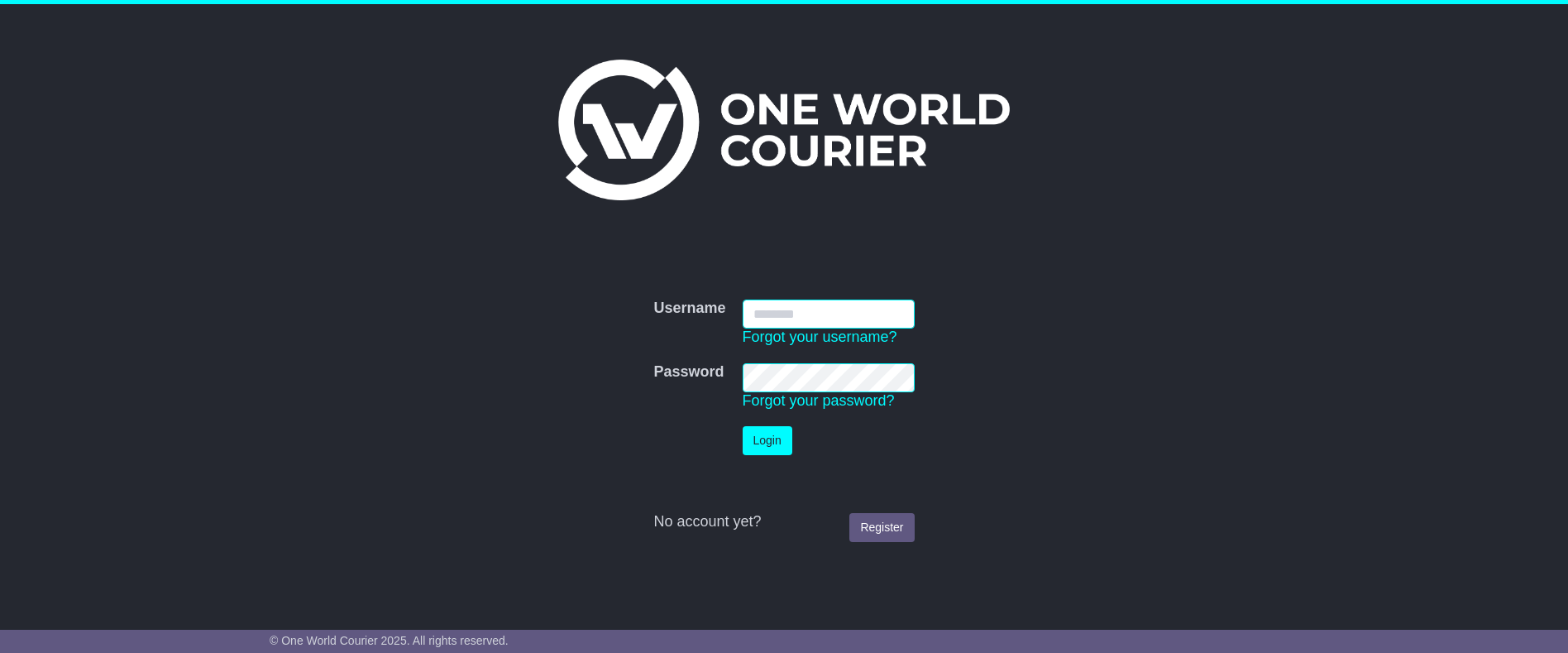
type input "**********"
click at [768, 446] on button "Login" at bounding box center [767, 440] width 50 height 29
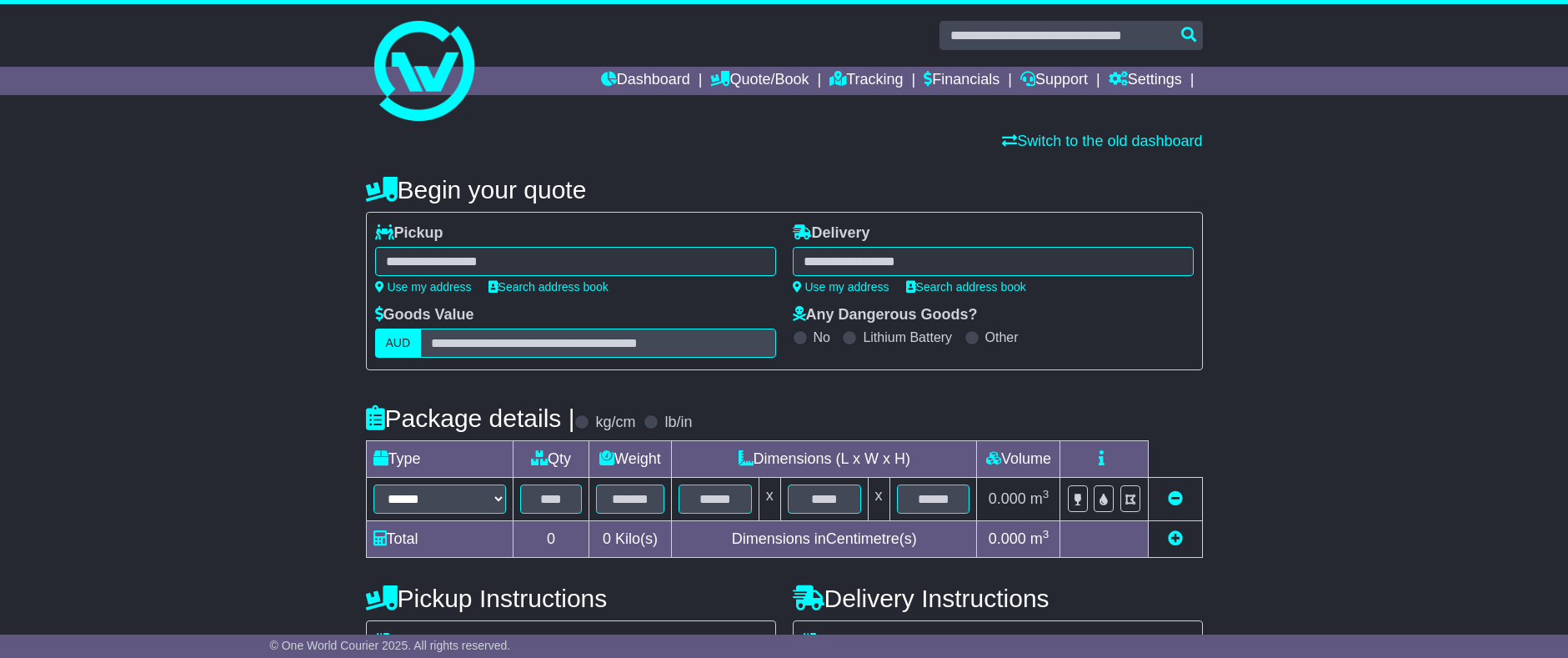
click at [467, 266] on div at bounding box center [575, 261] width 401 height 29
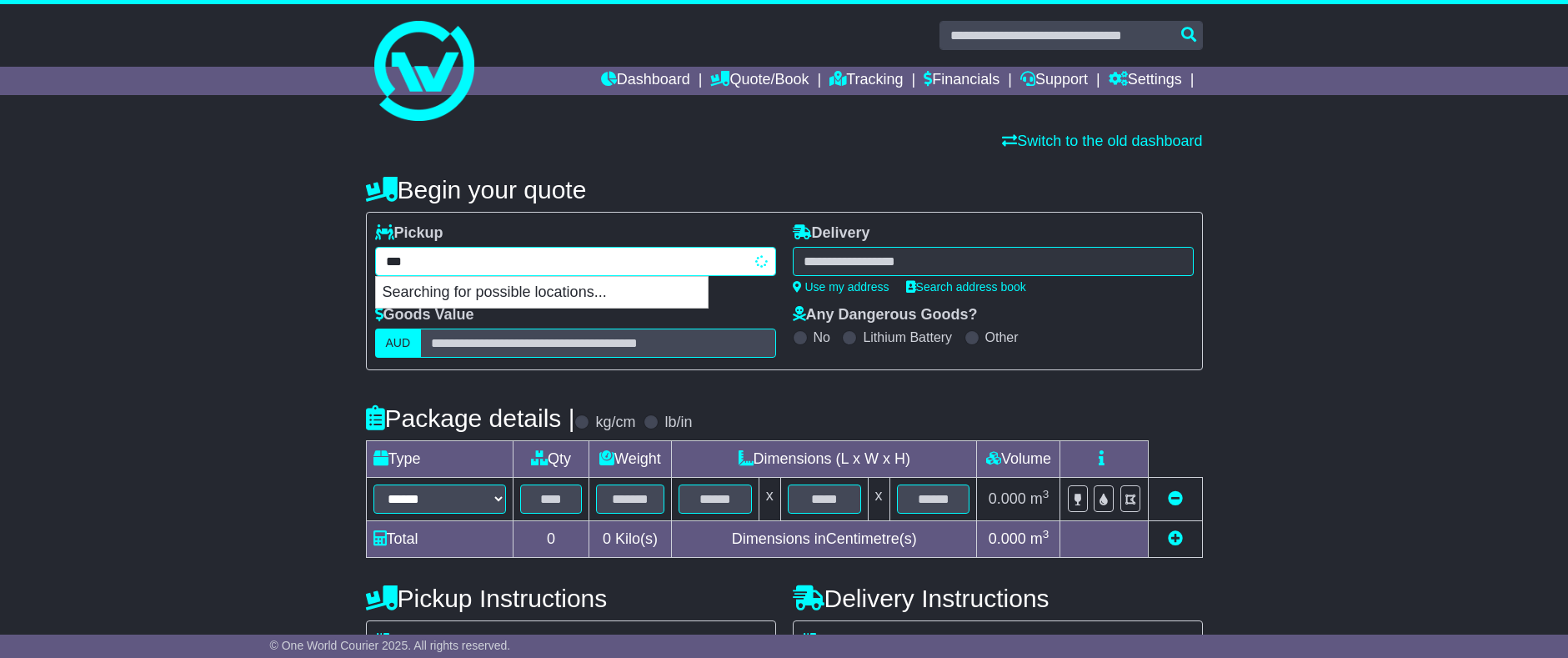
type input "****"
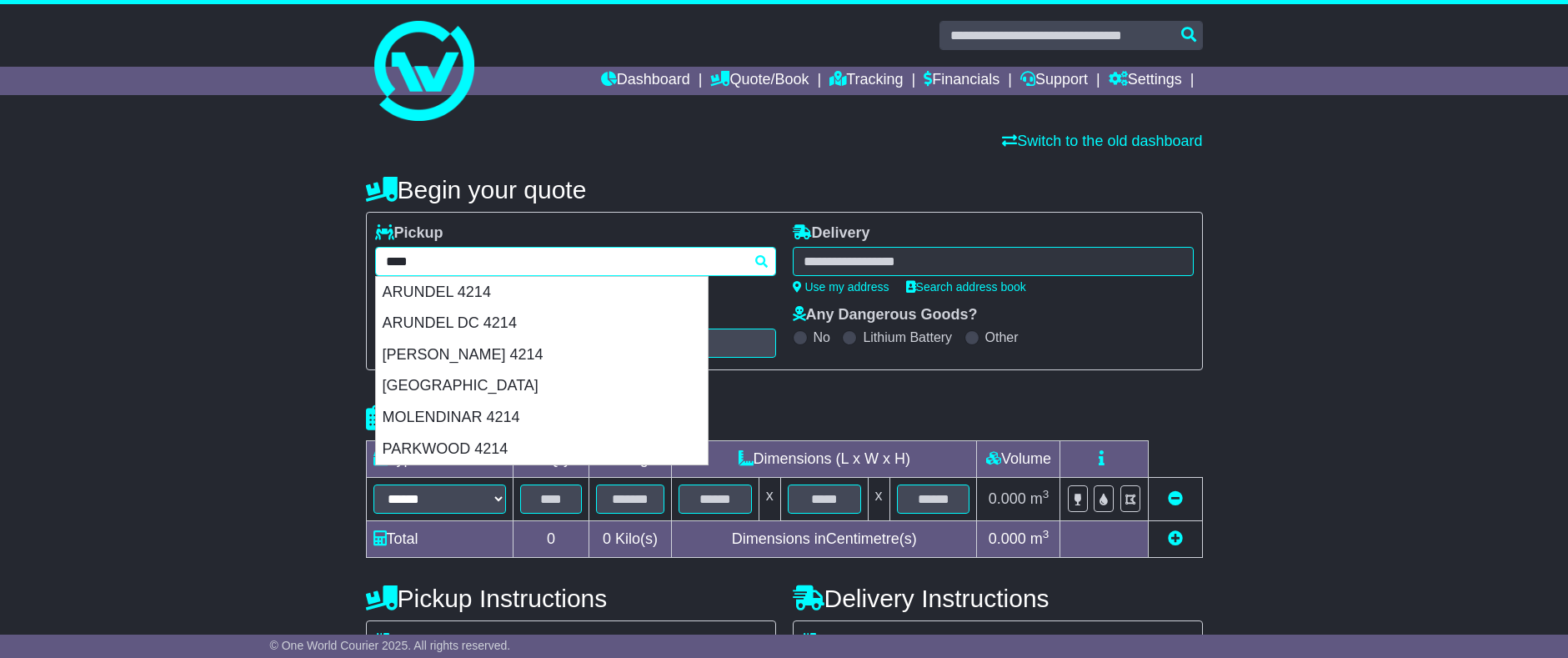
click at [523, 412] on div "MOLENDINAR 4214" at bounding box center [541, 417] width 331 height 31
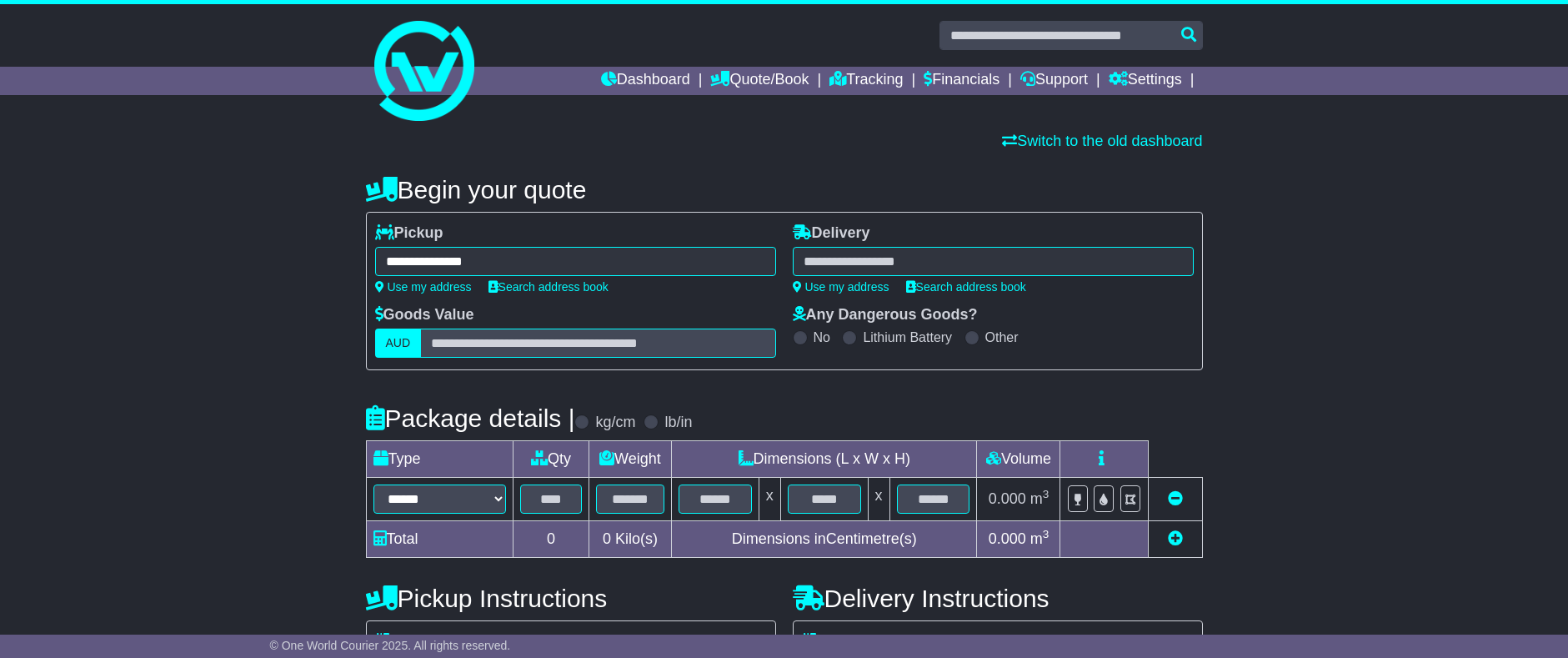
type input "**********"
drag, startPoint x: 819, startPoint y: 258, endPoint x: 798, endPoint y: 265, distance: 22.1
click at [820, 258] on div at bounding box center [993, 261] width 401 height 29
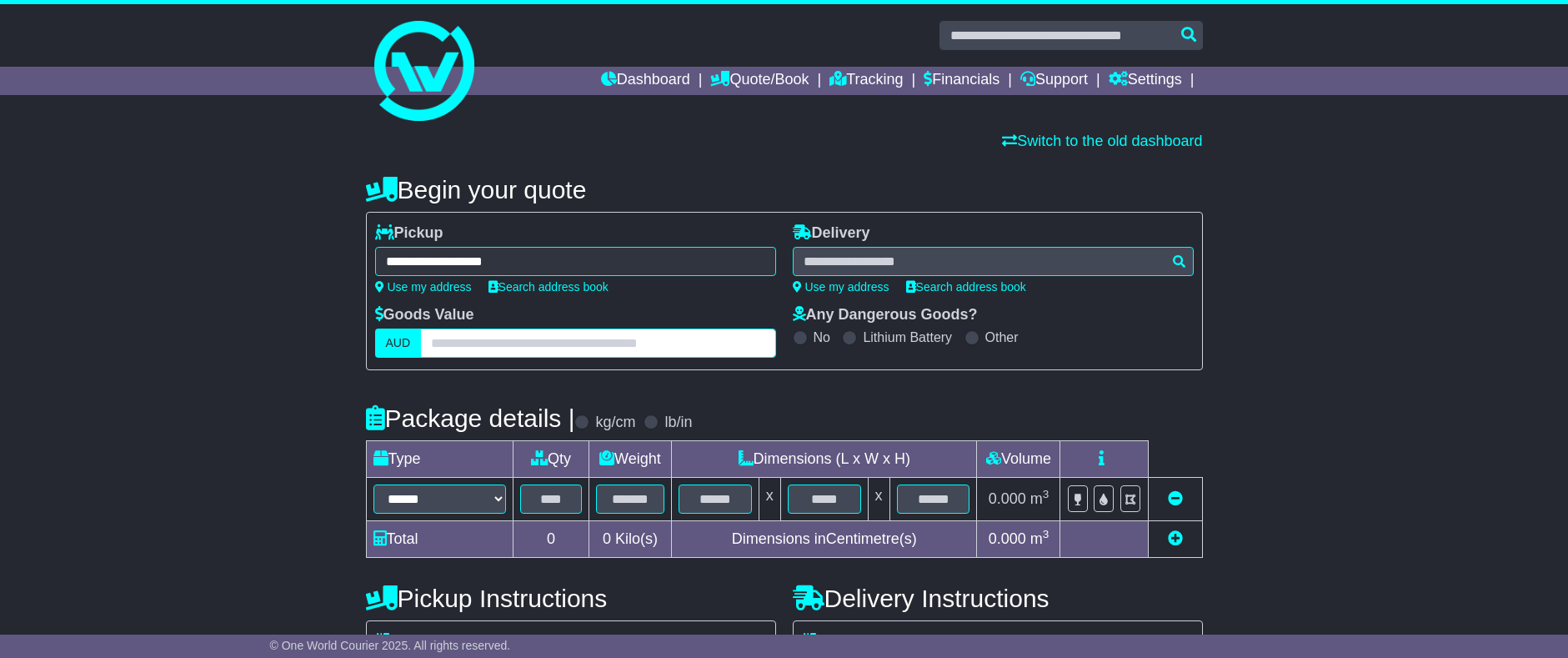
click at [508, 344] on input "text" at bounding box center [598, 343] width 355 height 29
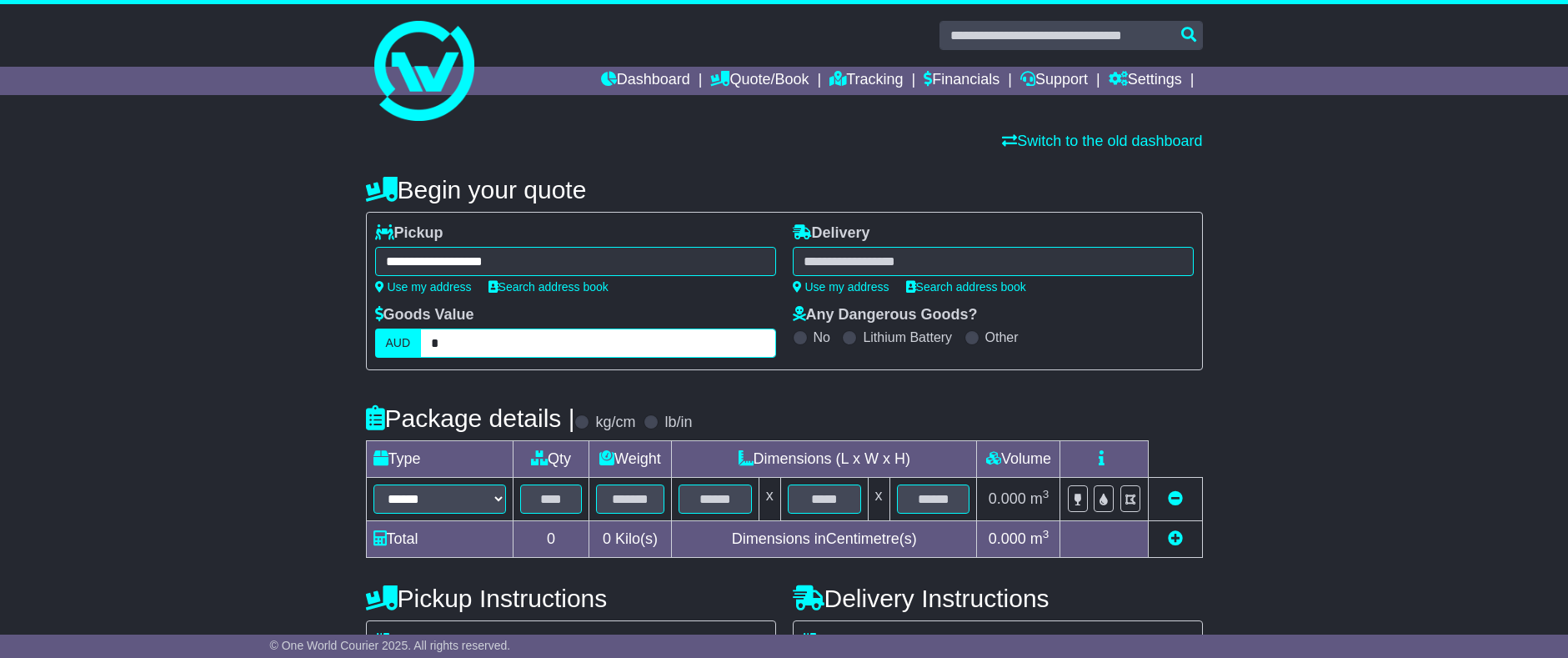
type input "*"
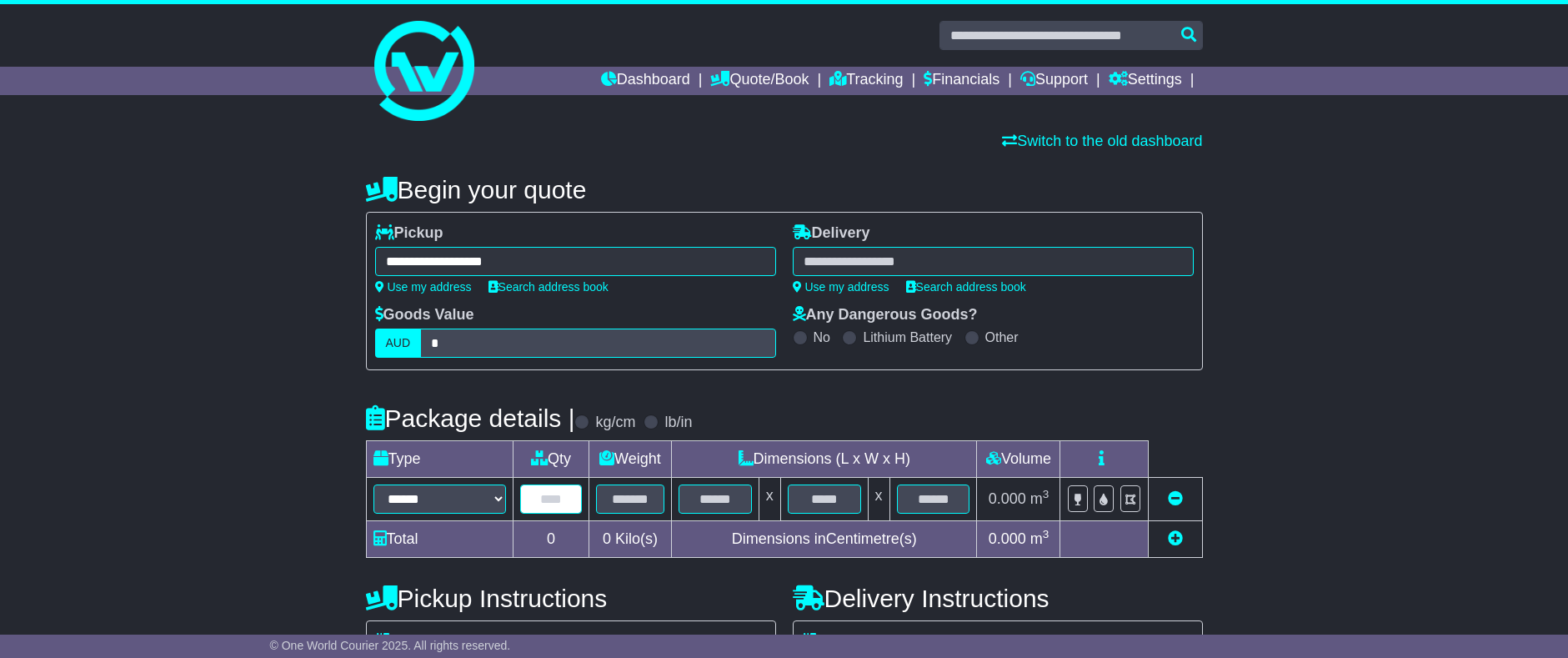
click at [551, 505] on input "text" at bounding box center [551, 499] width 62 height 29
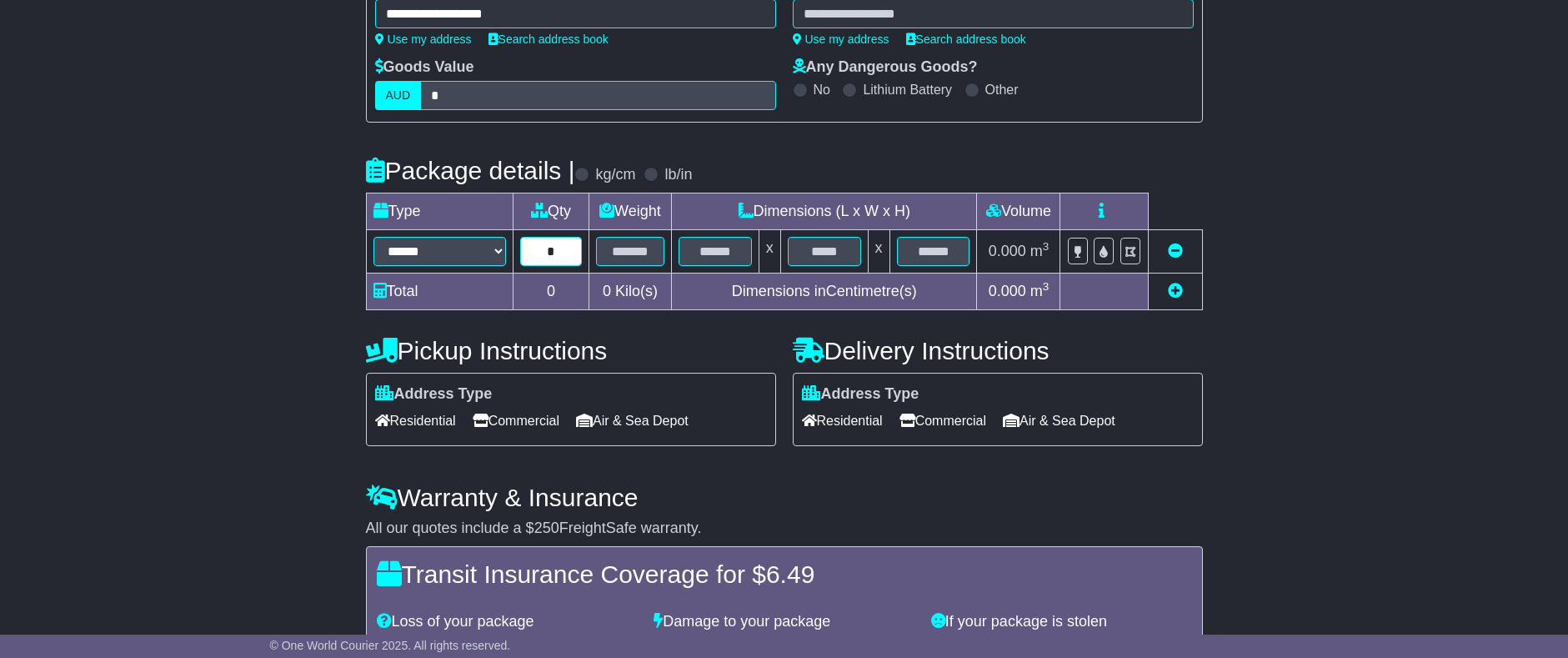
scroll to position [250, 0]
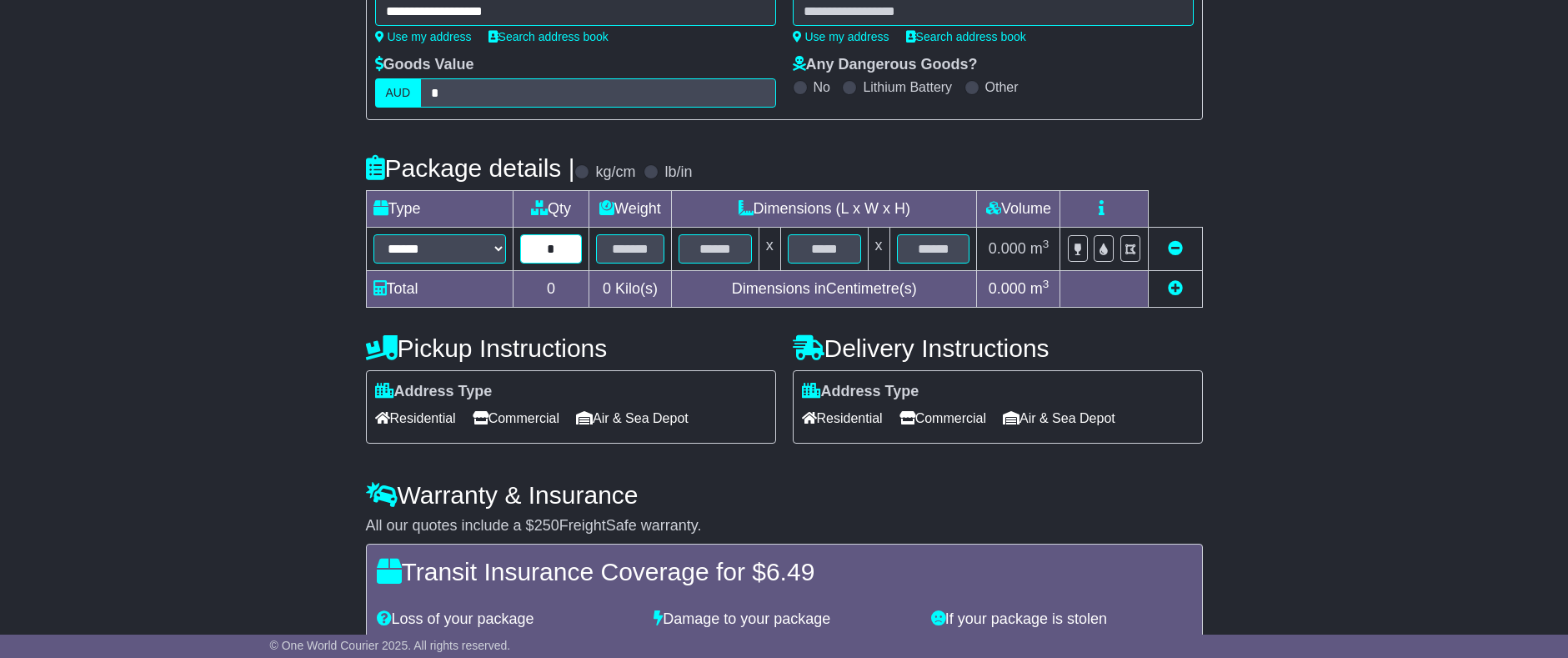
type input "*"
click at [502, 420] on span "Commercial" at bounding box center [516, 418] width 86 height 25
click at [914, 415] on icon at bounding box center [907, 418] width 16 height 14
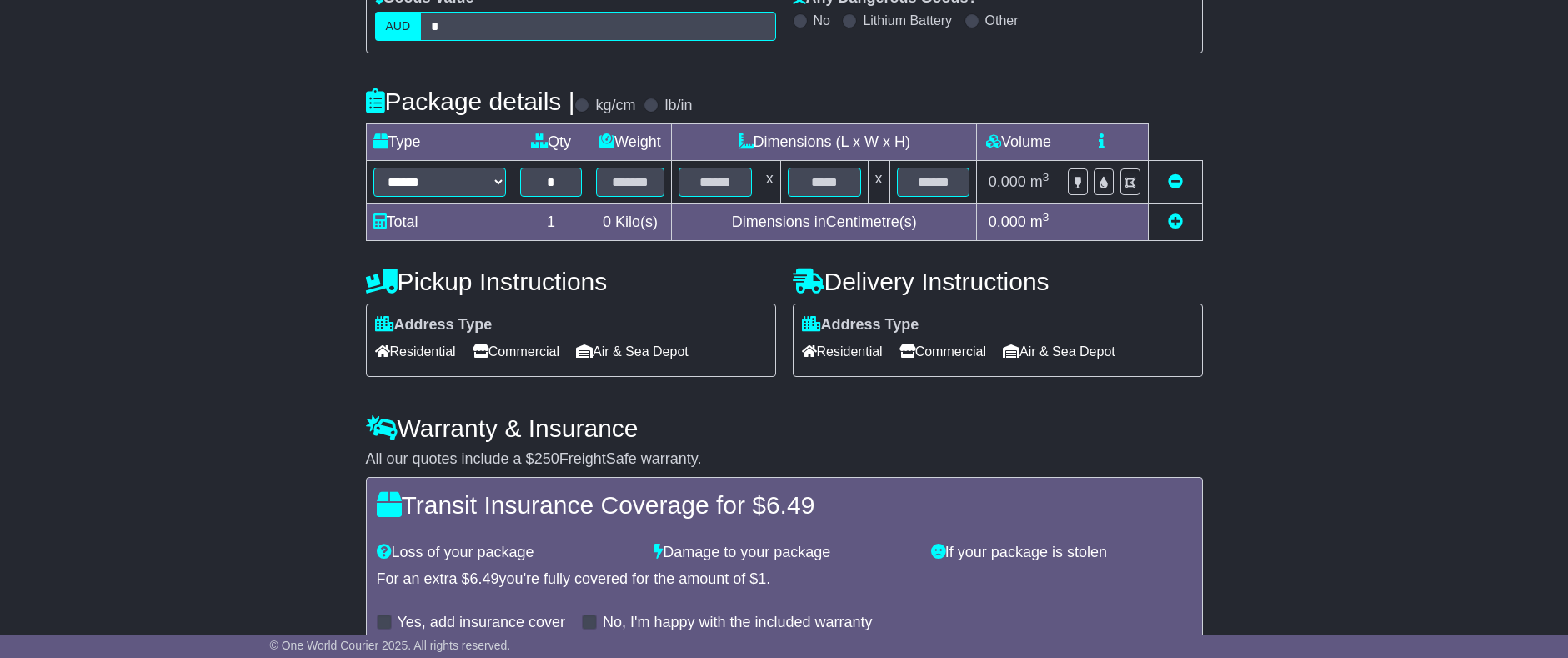
scroll to position [407, 0]
